Goal: Information Seeking & Learning: Learn about a topic

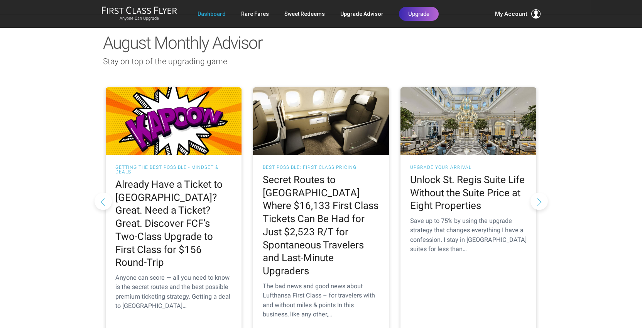
scroll to position [695, 0]
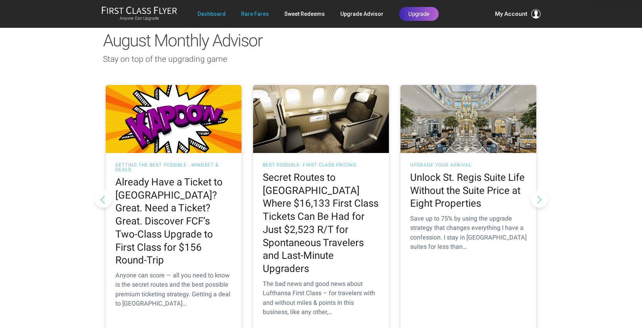
click at [258, 20] on link "Rare Fares" at bounding box center [255, 14] width 28 height 14
click at [465, 171] on h2 "Unlock St. Regis Suite Life Without the Suite Price at Eight Properties" at bounding box center [468, 190] width 117 height 39
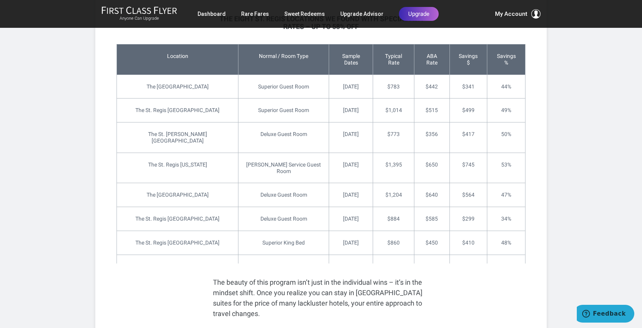
scroll to position [1242, 0]
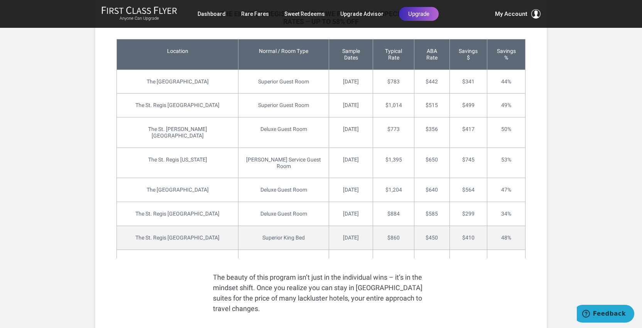
click at [422, 225] on td "$450" at bounding box center [432, 237] width 36 height 24
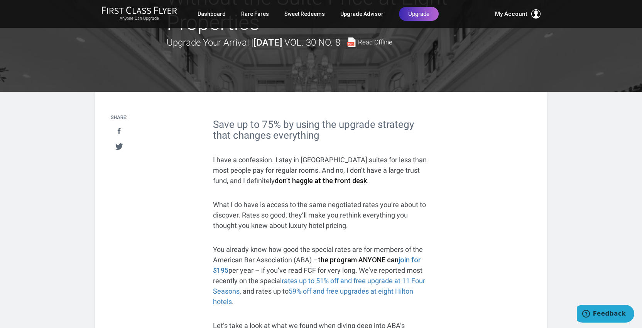
scroll to position [72, 0]
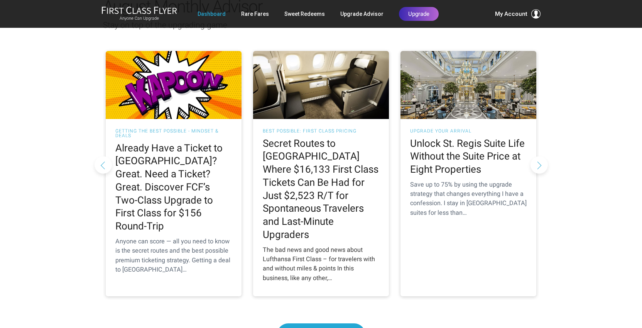
scroll to position [678, 0]
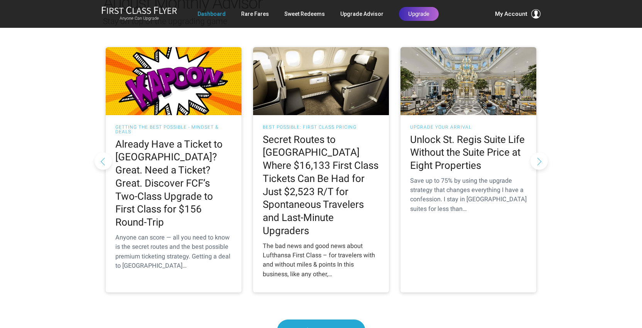
click at [319, 183] on h2 "Secret Routes to [GEOGRAPHIC_DATA] Where $16,133 First Class Tickets Can Be Had…" at bounding box center [321, 185] width 117 height 104
click at [308, 133] on h2 "Secret Routes to [GEOGRAPHIC_DATA] Where $16,133 First Class Tickets Can Be Had…" at bounding box center [321, 185] width 117 height 104
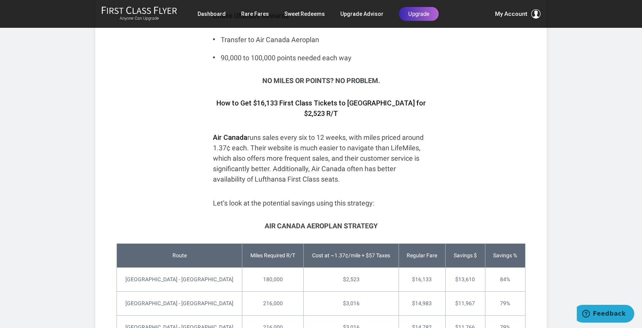
scroll to position [7, 0]
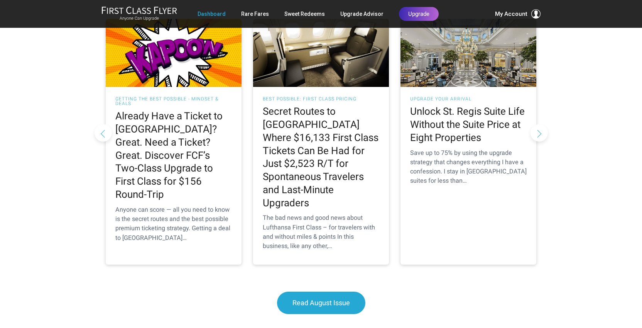
click at [259, 15] on link "Rare Fares" at bounding box center [255, 14] width 28 height 14
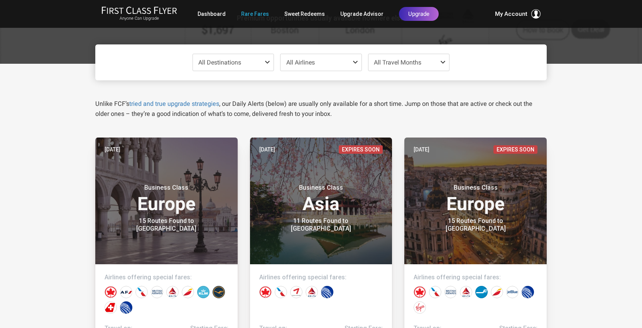
scroll to position [69, 0]
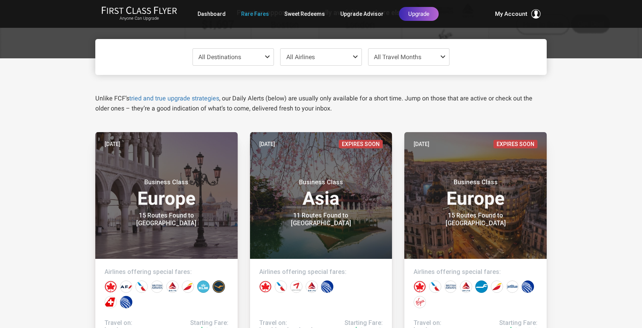
click at [434, 57] on span "All Travel Months" at bounding box center [409, 57] width 81 height 17
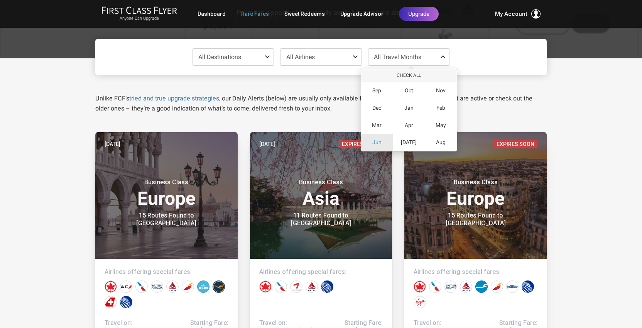
click at [373, 142] on span "Jun" at bounding box center [377, 142] width 9 height 7
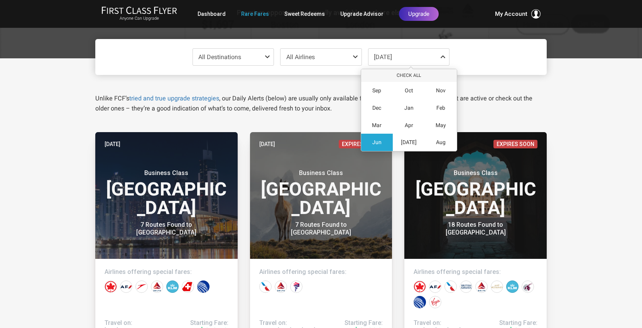
click at [252, 59] on span "All Destinations" at bounding box center [233, 57] width 81 height 17
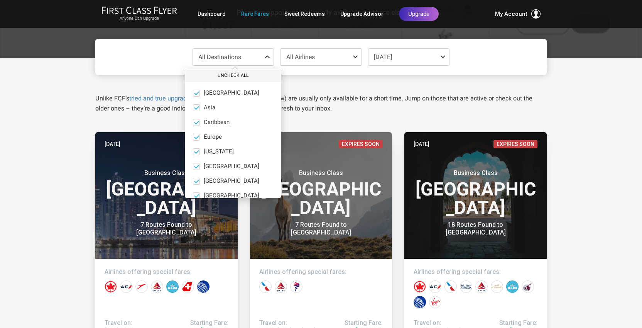
click at [245, 75] on button "Uncheck All" at bounding box center [233, 75] width 96 height 13
click at [195, 137] on span at bounding box center [196, 137] width 7 height 7
click at [0, 0] on input "Europe only" at bounding box center [0, 0] width 0 height 0
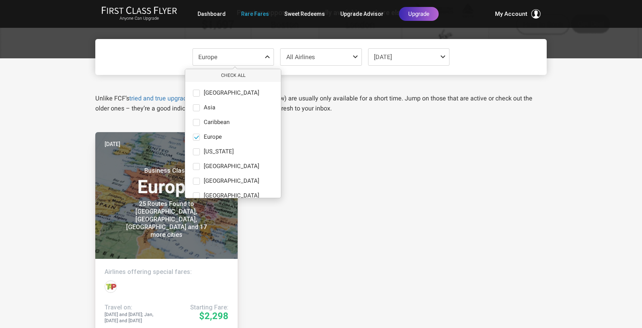
click at [53, 213] on div "Europe Check All Africa only Asia only Caribbean only Europe only Hawaii only I…" at bounding box center [321, 303] width 642 height 490
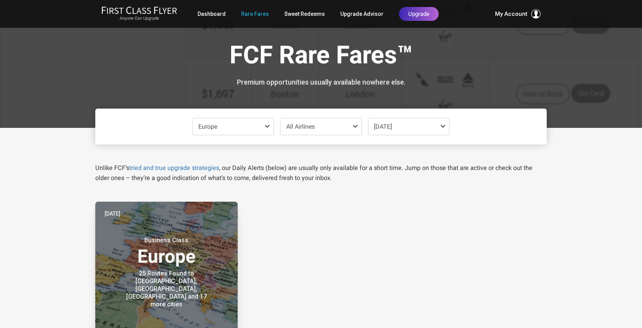
scroll to position [0, 0]
click at [423, 129] on span "[DATE]" at bounding box center [409, 126] width 81 height 17
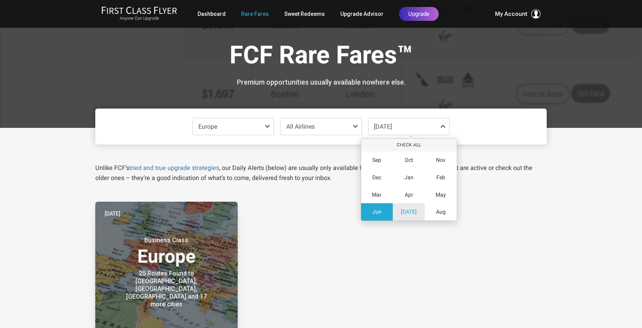
click at [406, 207] on div "[DATE]" at bounding box center [409, 211] width 32 height 17
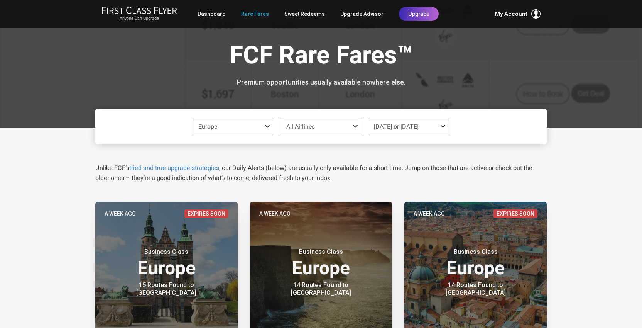
click at [443, 123] on span at bounding box center [444, 126] width 9 height 6
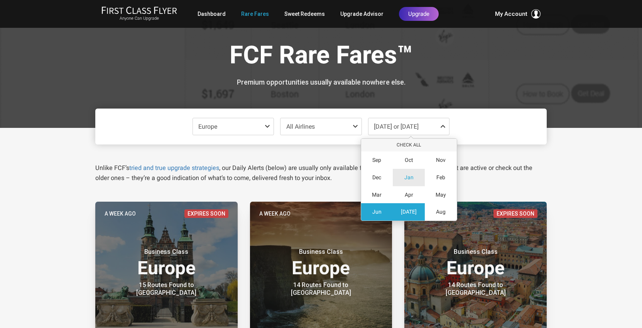
click at [409, 177] on span "Jan" at bounding box center [409, 177] width 9 height 7
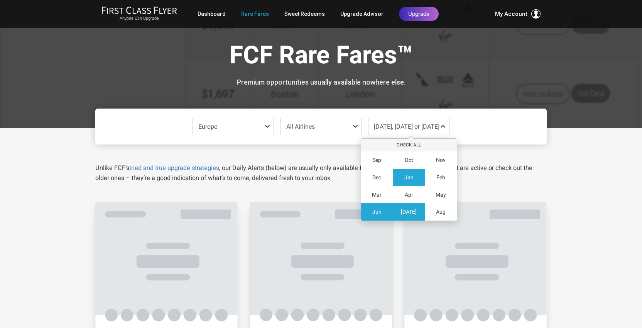
click at [267, 125] on span at bounding box center [268, 126] width 9 height 6
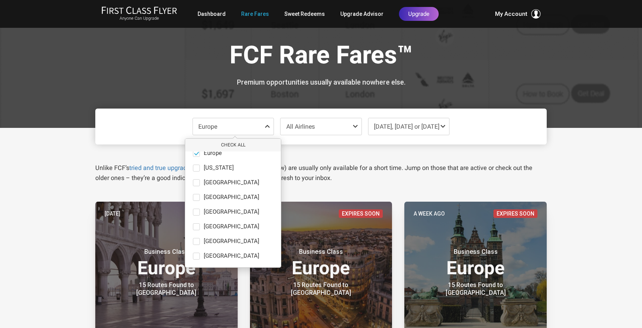
scroll to position [53, 0]
click at [197, 226] on span at bounding box center [196, 226] width 7 height 7
click at [0, 0] on input "North America only" at bounding box center [0, 0] width 0 height 0
click at [197, 155] on span at bounding box center [197, 153] width 6 height 6
click at [0, 0] on input "Europe only" at bounding box center [0, 0] width 0 height 0
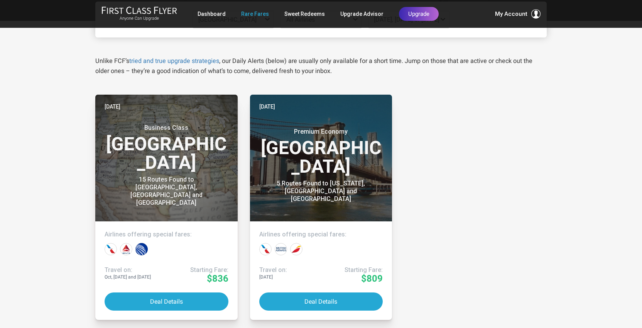
scroll to position [108, 0]
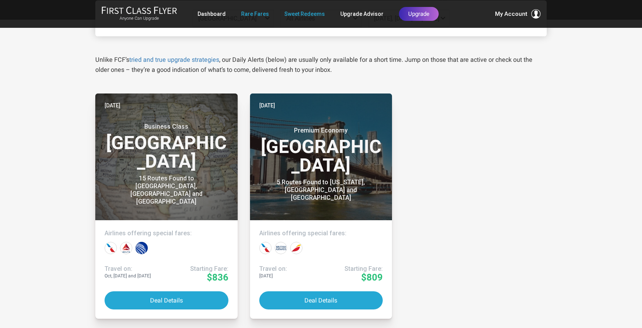
click at [310, 16] on link "Sweet Redeems" at bounding box center [305, 14] width 41 height 14
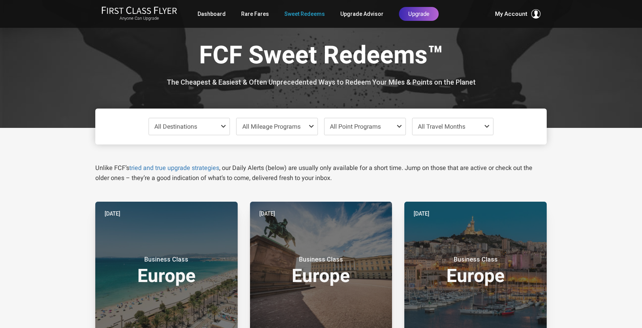
click at [483, 127] on span "All Travel Months" at bounding box center [453, 126] width 81 height 17
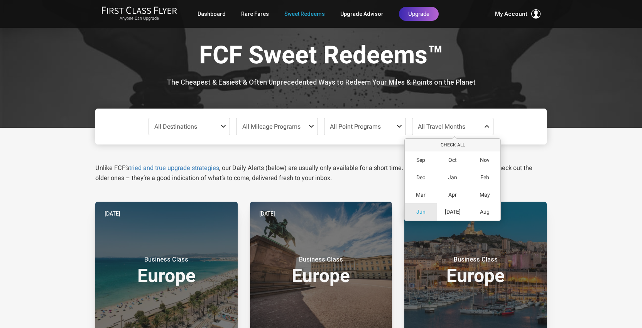
click at [419, 210] on span "Jun" at bounding box center [421, 211] width 9 height 7
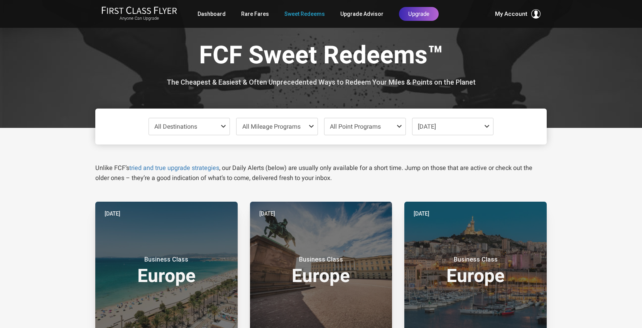
scroll to position [10, 0]
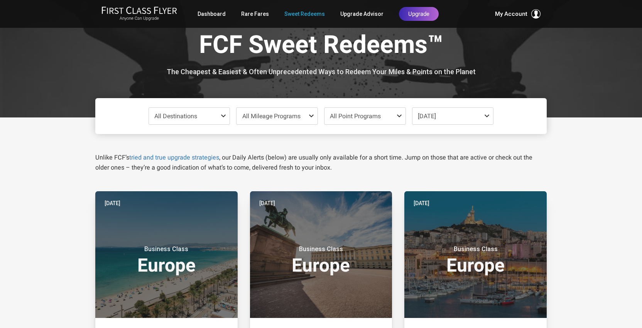
click at [224, 116] on span at bounding box center [224, 116] width 9 height 6
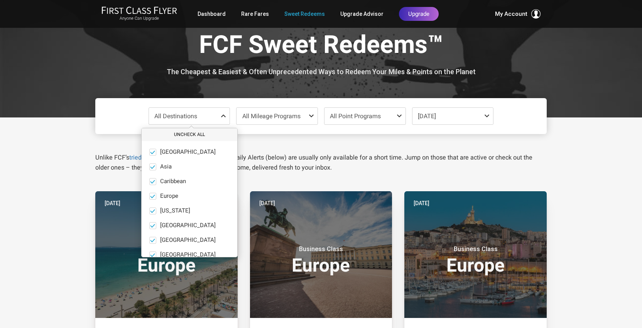
click at [189, 134] on button "Uncheck All" at bounding box center [190, 134] width 96 height 13
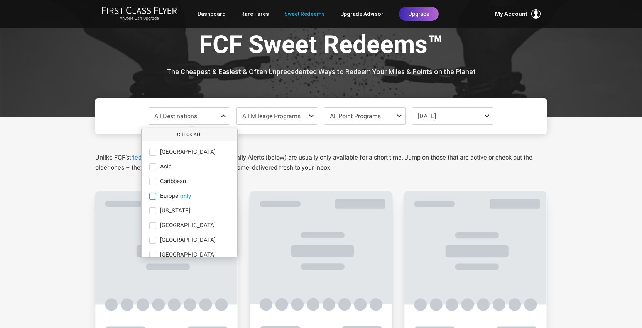
click at [152, 195] on span at bounding box center [152, 196] width 7 height 7
click at [0, 0] on input "Europe only" at bounding box center [0, 0] width 0 height 0
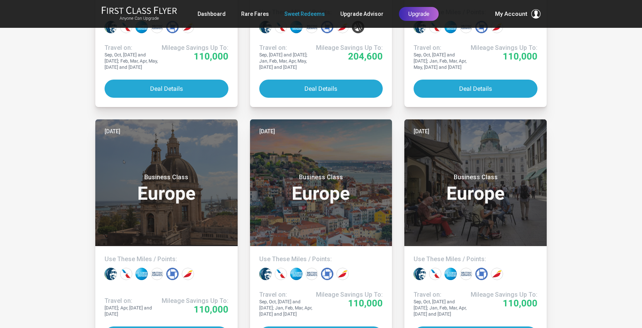
scroll to position [327, 0]
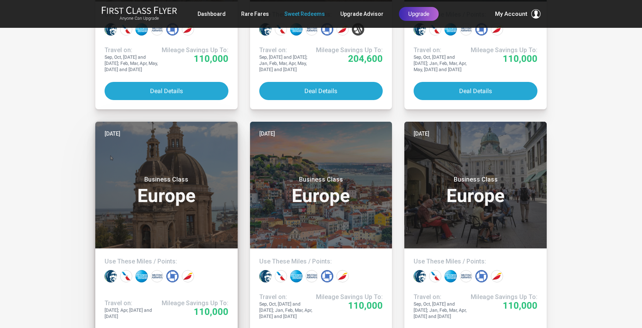
click at [139, 205] on h3 "Business Class Europe" at bounding box center [167, 190] width 124 height 29
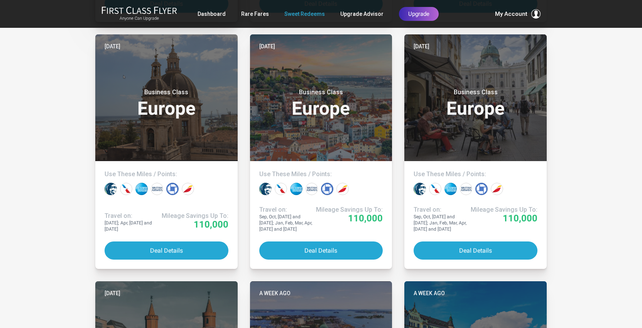
scroll to position [414, 0]
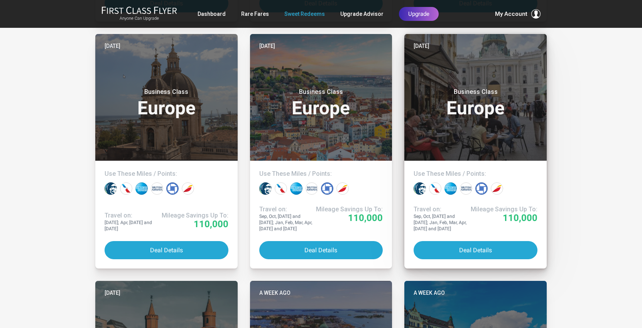
click at [481, 112] on h3 "Business Class Europe" at bounding box center [476, 102] width 124 height 29
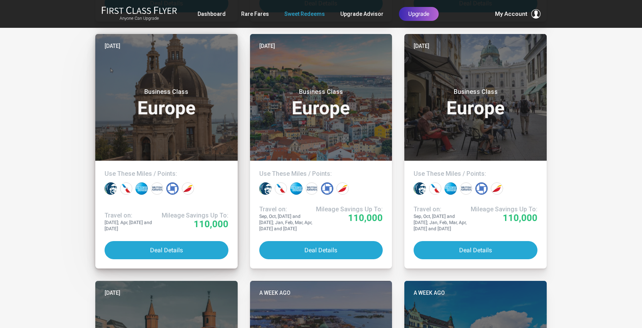
click at [175, 96] on small "Business Class" at bounding box center [166, 92] width 97 height 8
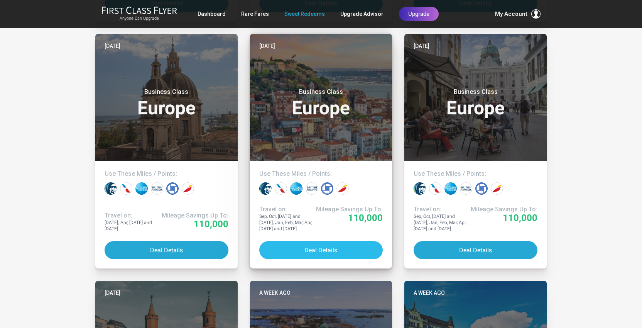
click at [333, 259] on button "Deal Details" at bounding box center [321, 250] width 124 height 18
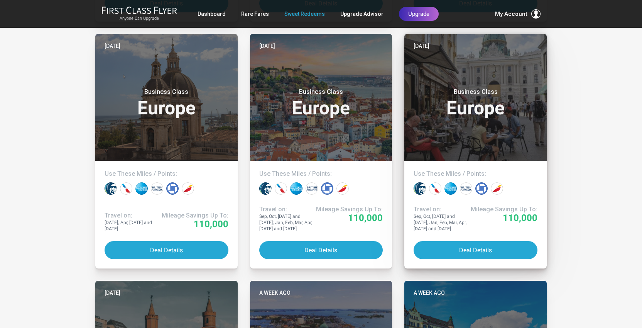
click at [499, 106] on h3 "Business Class Europe" at bounding box center [476, 102] width 124 height 29
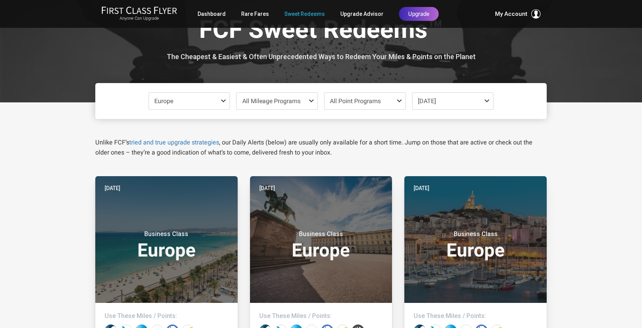
scroll to position [0, 0]
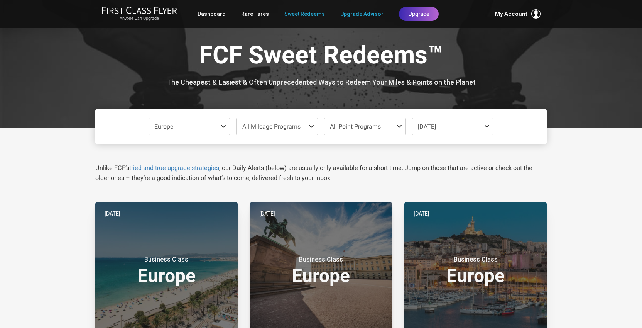
click at [345, 13] on link "Upgrade Advisor" at bounding box center [362, 14] width 43 height 14
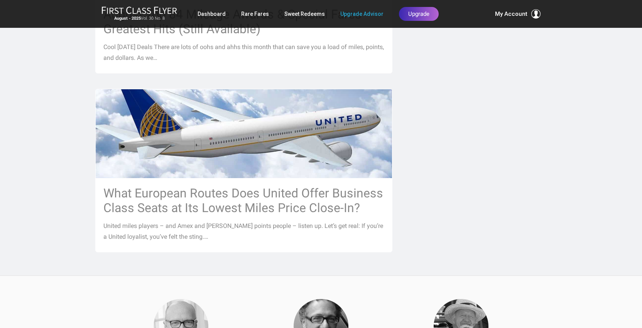
scroll to position [883, 0]
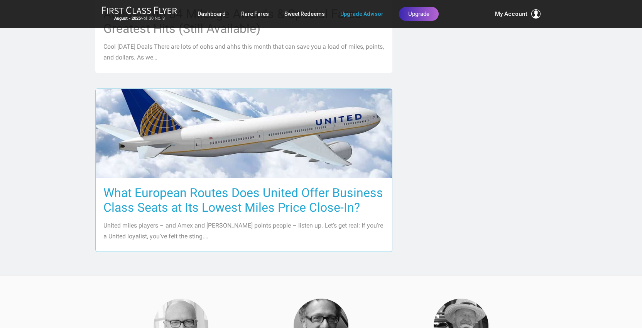
click at [258, 135] on img at bounding box center [244, 133] width 297 height 167
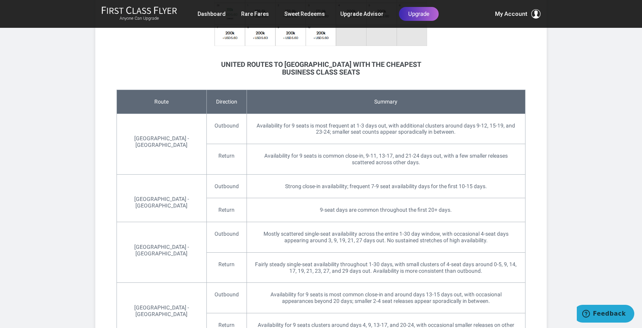
scroll to position [771, 0]
